Goal: Download file/media

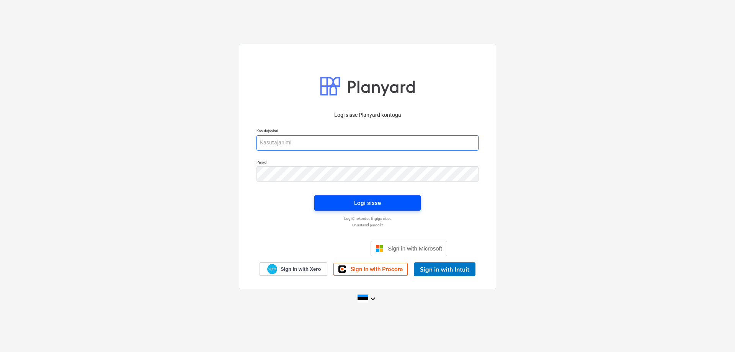
type input "[EMAIL_ADDRESS][DOMAIN_NAME]"
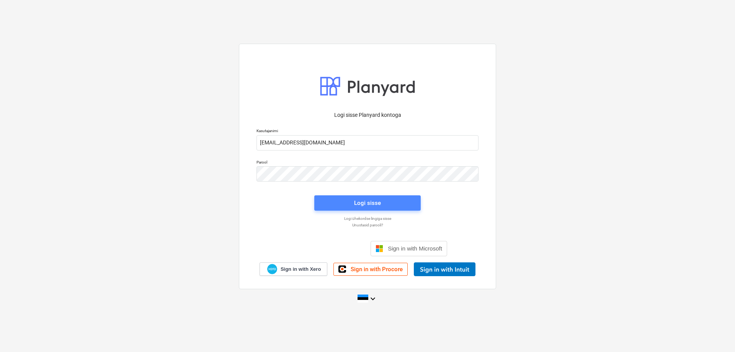
click at [344, 202] on span "Logi sisse" at bounding box center [368, 203] width 88 height 10
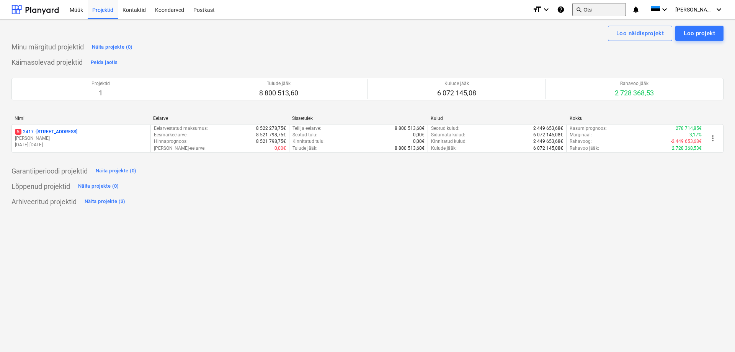
click at [614, 10] on button "search Otsi" at bounding box center [600, 9] width 54 height 13
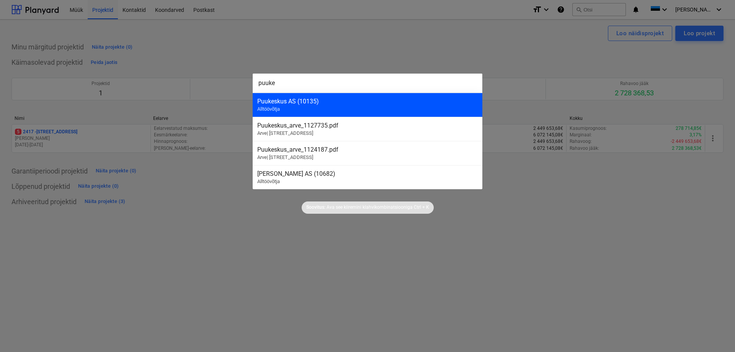
type input "puuke"
click at [346, 98] on div "Puukeskus AS (10135)" at bounding box center [367, 101] width 221 height 7
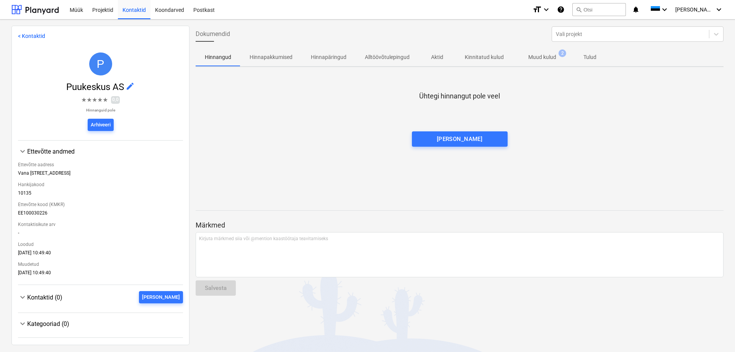
click at [535, 56] on p "Muud kulud" at bounding box center [543, 57] width 28 height 8
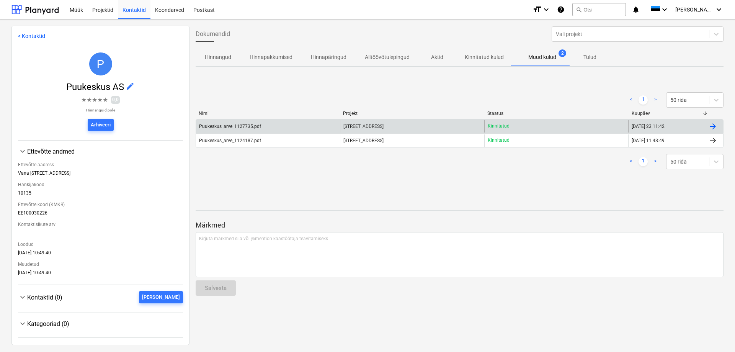
click at [221, 126] on div "Puukeskus_arve_1127735.pdf" at bounding box center [230, 126] width 62 height 5
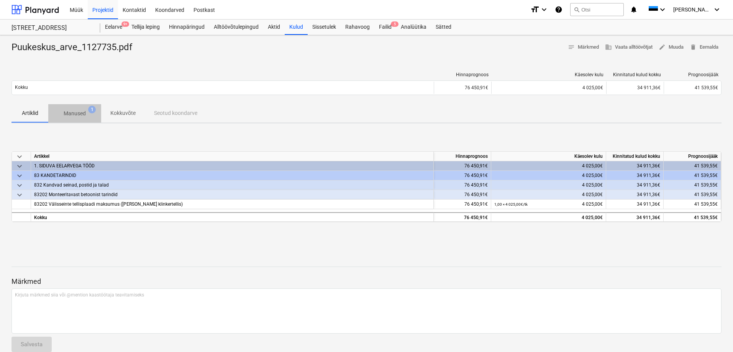
click at [85, 110] on p "Manused" at bounding box center [75, 114] width 22 height 8
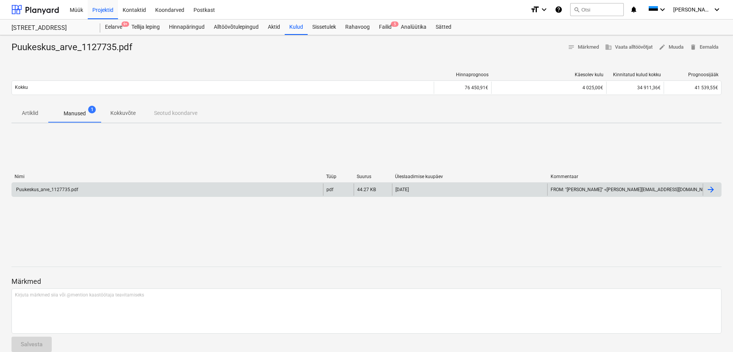
click at [44, 190] on div "Puukeskus_arve_1127735.pdf" at bounding box center [46, 189] width 63 height 5
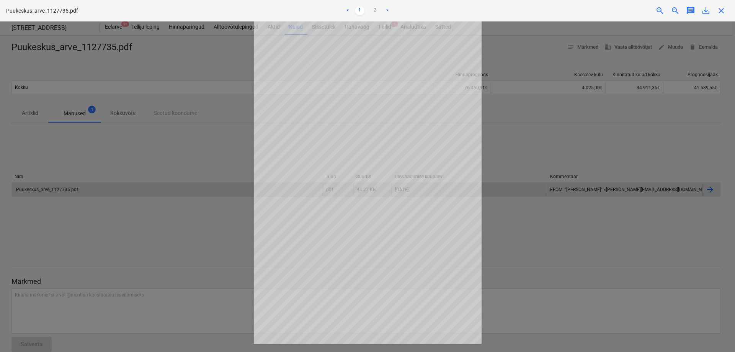
click at [704, 11] on span "save_alt" at bounding box center [706, 10] width 9 height 9
click at [27, 193] on div at bounding box center [367, 186] width 735 height 331
click at [716, 10] on div "close" at bounding box center [721, 10] width 15 height 9
click at [720, 12] on span "close" at bounding box center [721, 10] width 9 height 9
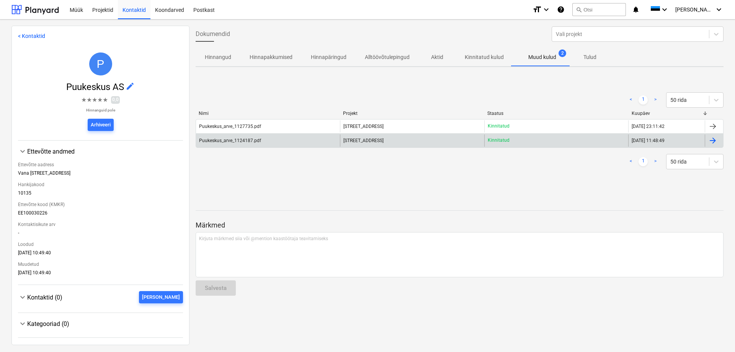
click at [234, 140] on div "Puukeskus_arve_1124187.pdf" at bounding box center [230, 140] width 62 height 5
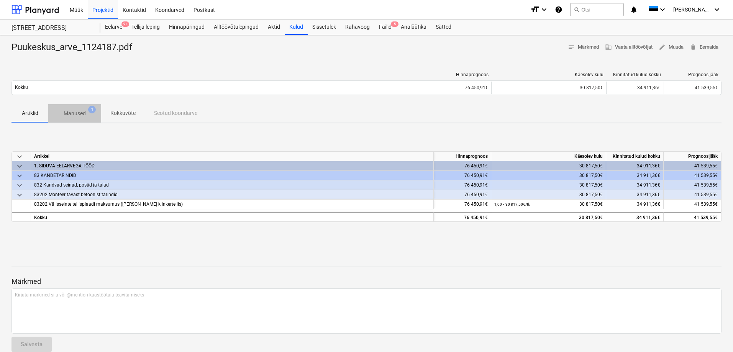
click at [77, 113] on p "Manused" at bounding box center [75, 114] width 22 height 8
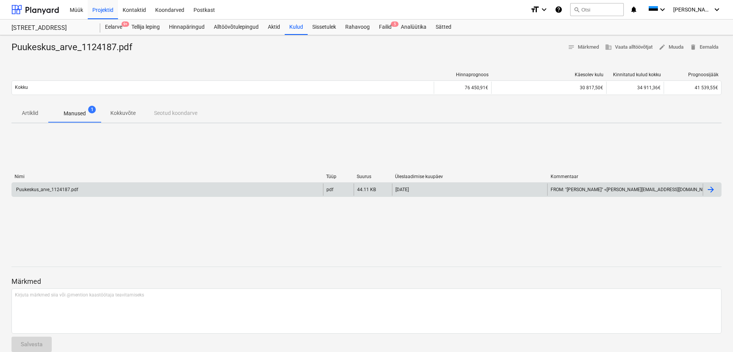
click at [52, 190] on div "Puukeskus_arve_1124187.pdf" at bounding box center [46, 189] width 63 height 5
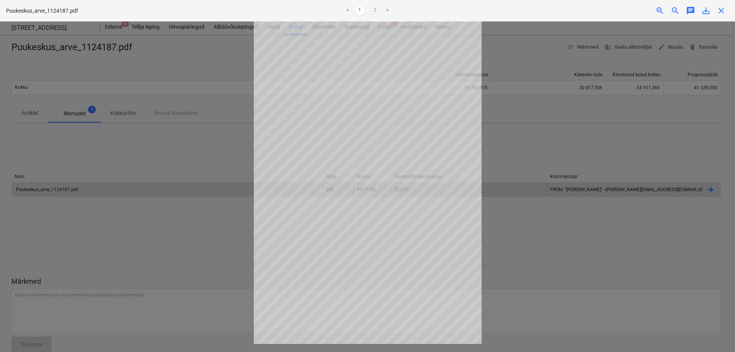
click at [707, 12] on span "save_alt" at bounding box center [706, 10] width 9 height 9
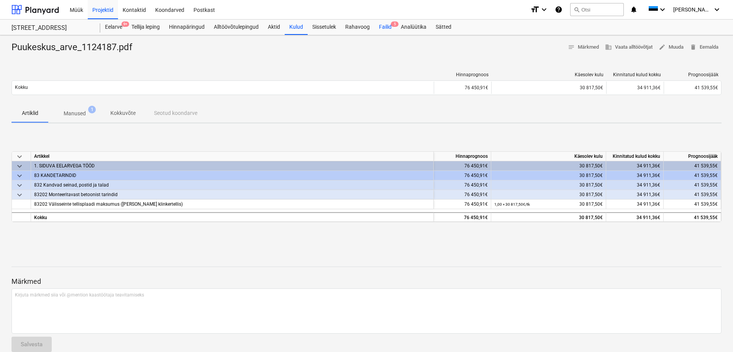
click at [389, 27] on div "Failid 5" at bounding box center [385, 27] width 22 height 15
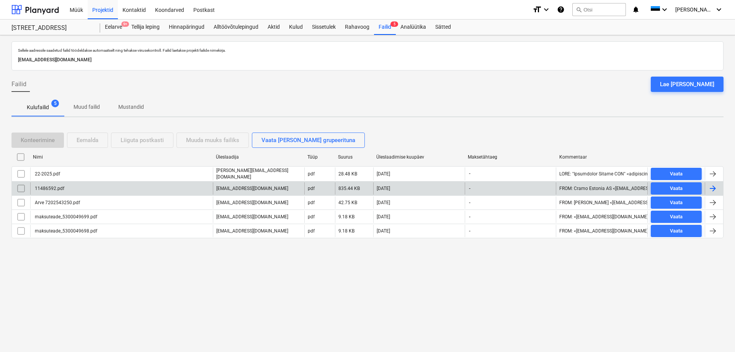
click at [44, 187] on div "11486592.pdf" at bounding box center [49, 188] width 31 height 5
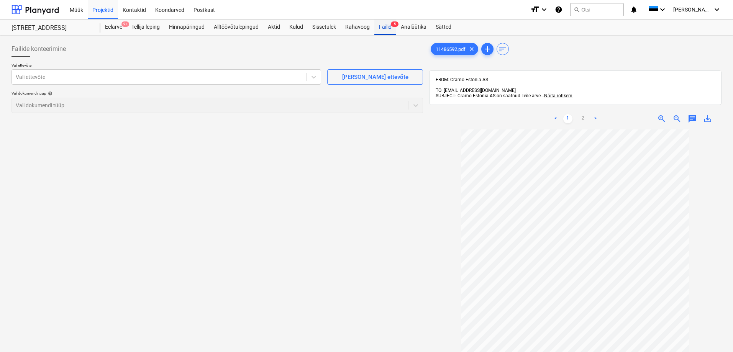
click at [384, 29] on div "Failid 5" at bounding box center [385, 27] width 22 height 15
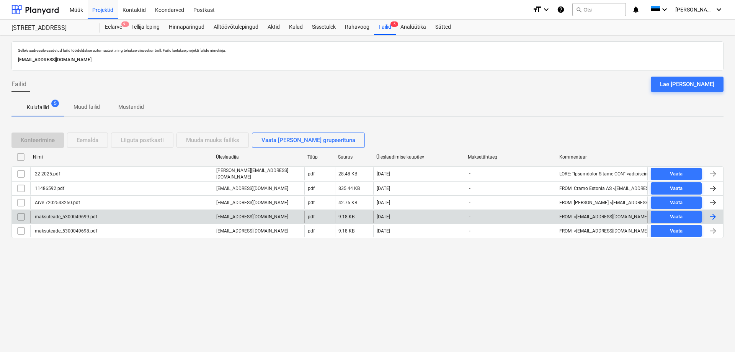
click at [57, 213] on div "maksuteade_5300049699.pdf" at bounding box center [121, 217] width 183 height 12
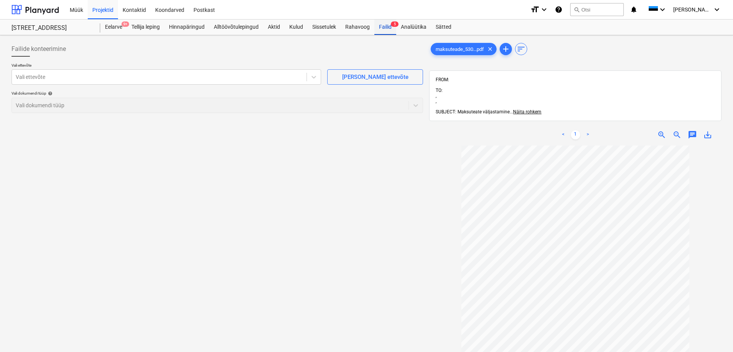
click at [386, 26] on div "Failid 5" at bounding box center [385, 27] width 22 height 15
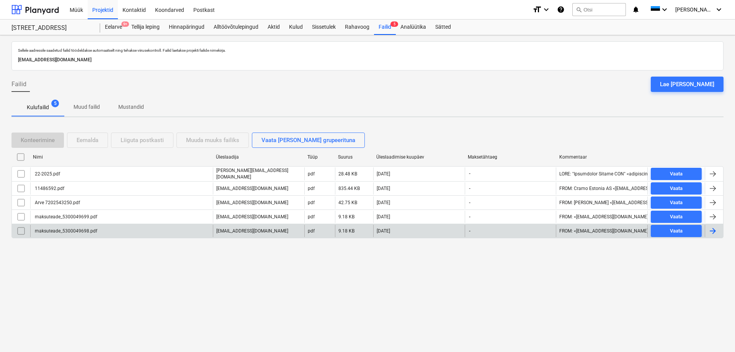
click at [48, 230] on div "maksuteade_5300049698.pdf" at bounding box center [66, 230] width 64 height 5
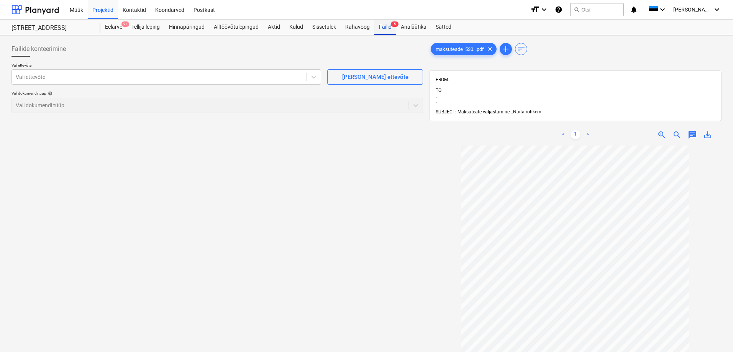
click at [390, 28] on div "Failid 5" at bounding box center [385, 27] width 22 height 15
